Goal: Check status: Check status

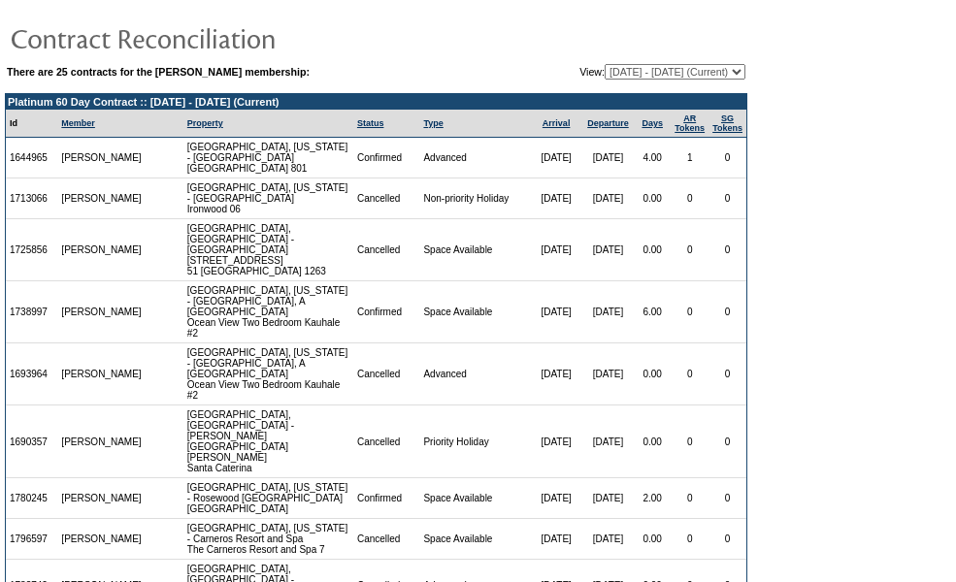
scroll to position [75, 0]
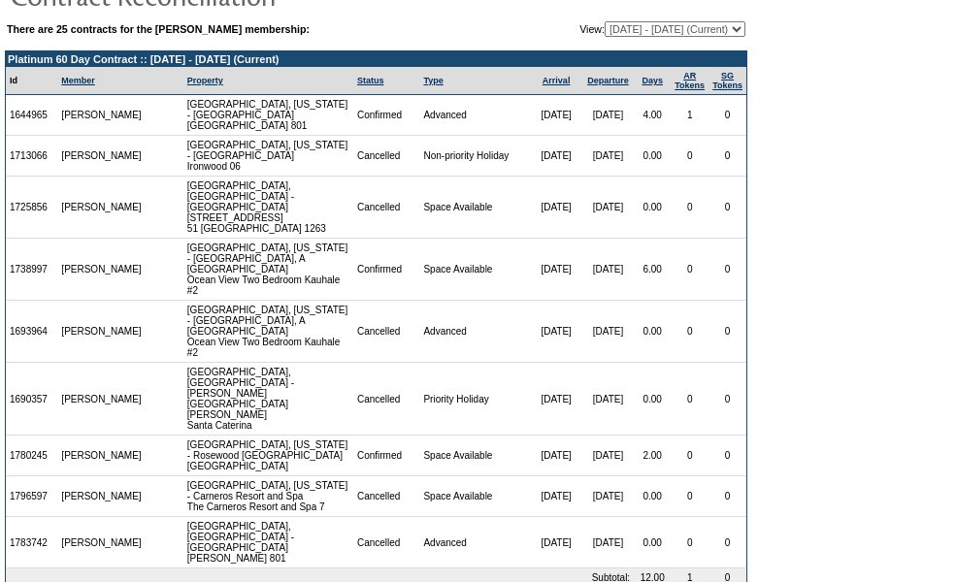
click at [659, 30] on select "[DATE] - [DATE] [DATE] - [DATE] [DATE] - [DATE] [DATE] - [DATE] [DATE] - [DATE]…" at bounding box center [675, 29] width 141 height 16
select select "138561"
click at [605, 22] on select "[DATE] - [DATE] [DATE] - [DATE] [DATE] - [DATE] [DATE] - [DATE] [DATE] - [DATE]…" at bounding box center [675, 29] width 141 height 16
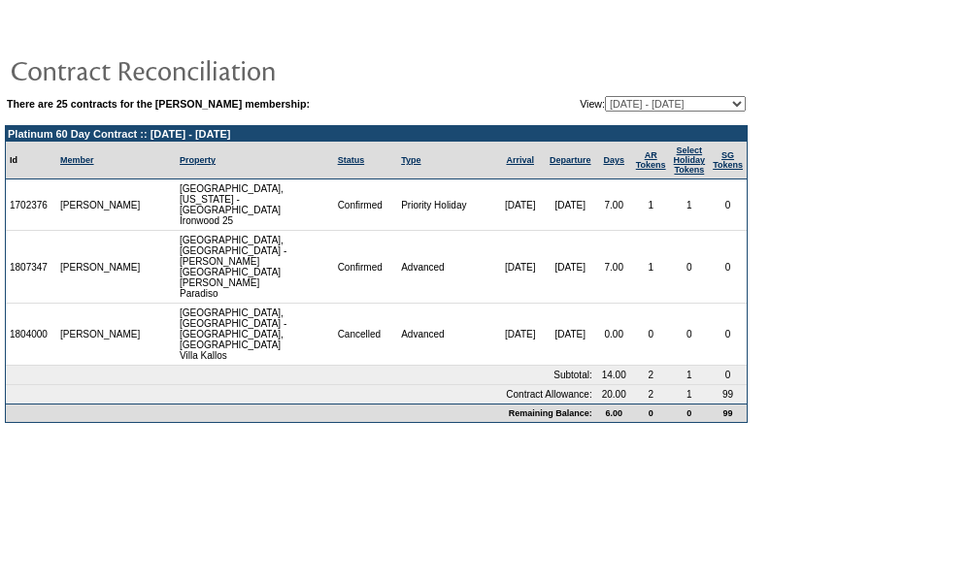
click at [636, 106] on select "[DATE] - [DATE] [DATE] - [DATE] [DATE] - [DATE] [DATE] - [DATE] [DATE] - [DATE]…" at bounding box center [675, 104] width 141 height 16
select select "149038"
click at [605, 97] on select "[DATE] - [DATE] [DATE] - [DATE] [DATE] - [DATE] [DATE] - [DATE] [DATE] - [DATE]…" at bounding box center [675, 104] width 141 height 16
